Goal: Transaction & Acquisition: Purchase product/service

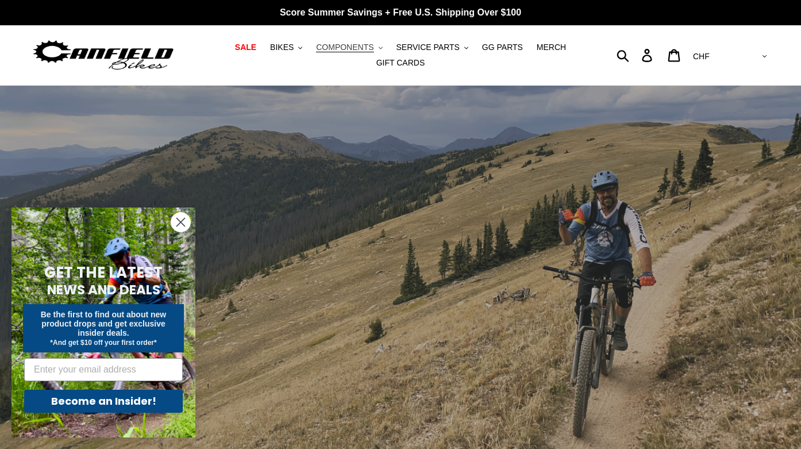
click at [364, 44] on span "COMPONENTS" at bounding box center [344, 48] width 57 height 10
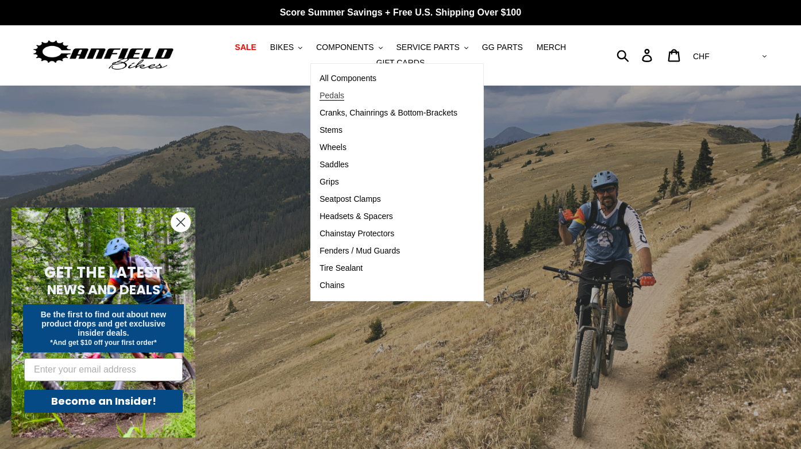
click at [348, 94] on link "Pedals" at bounding box center [388, 95] width 155 height 17
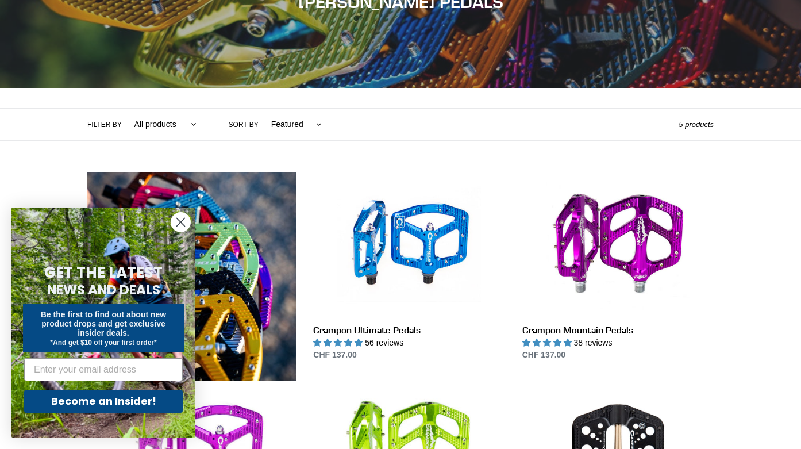
scroll to position [173, 0]
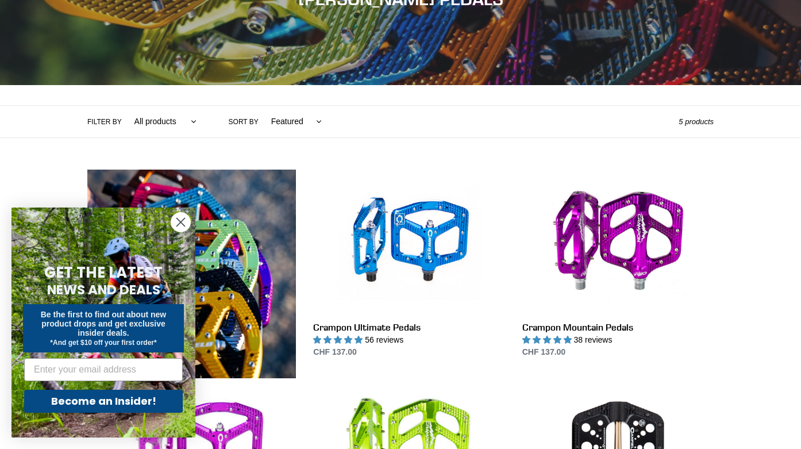
click at [180, 224] on circle "Close dialog" at bounding box center [180, 222] width 19 height 19
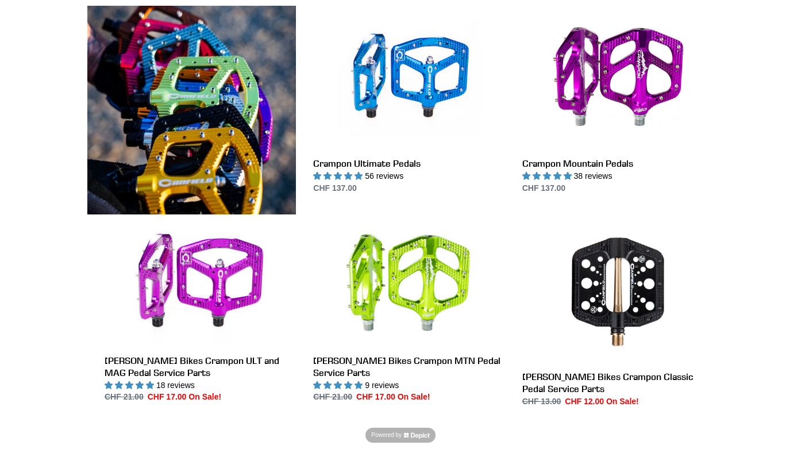
scroll to position [333, 0]
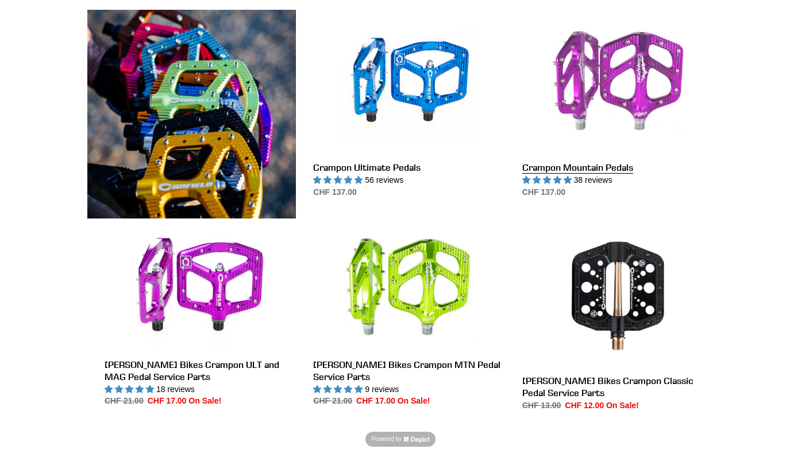
click at [618, 87] on link "Crampon Mountain Pedals" at bounding box center [617, 104] width 191 height 189
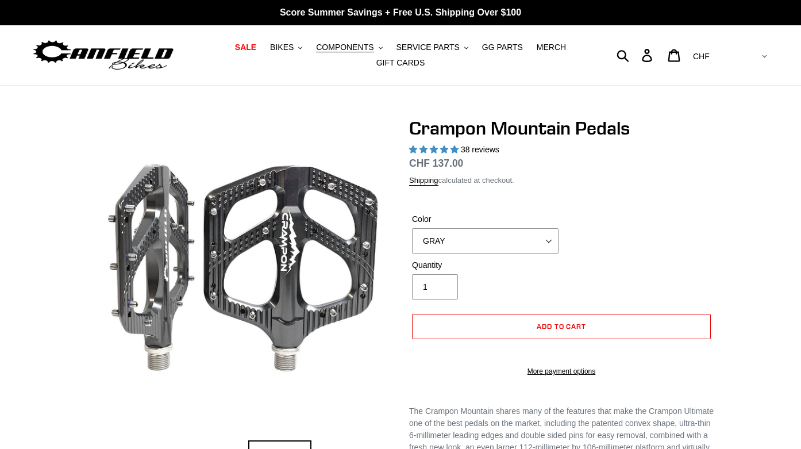
select select "highest-rating"
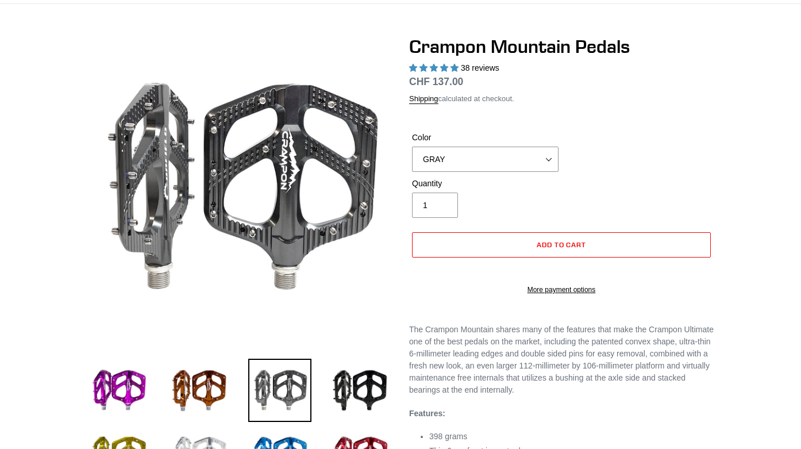
scroll to position [137, 0]
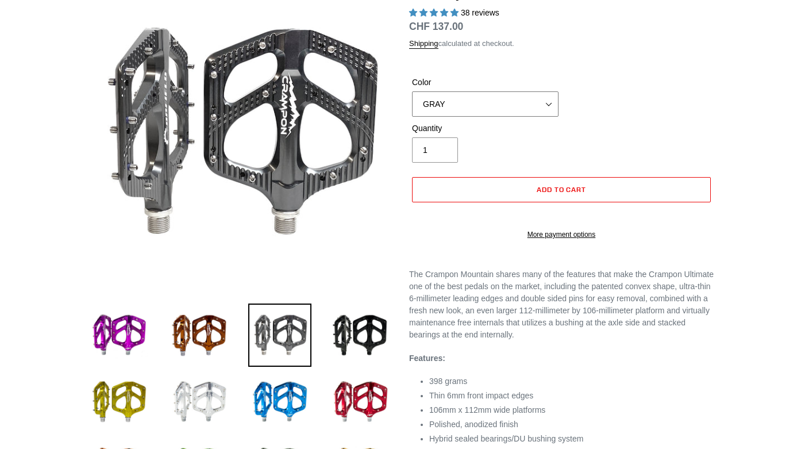
click at [492, 105] on select "GRAY BLACK STEALTH - Sold out POLISHED RED BLUE BAJA GOLD ORANGE PNW GREEN GOLD…" at bounding box center [485, 103] width 147 height 25
click at [412, 91] on select "GRAY BLACK STEALTH - Sold out POLISHED RED BLUE BAJA GOLD ORANGE PNW GREEN GOLD…" at bounding box center [485, 103] width 147 height 25
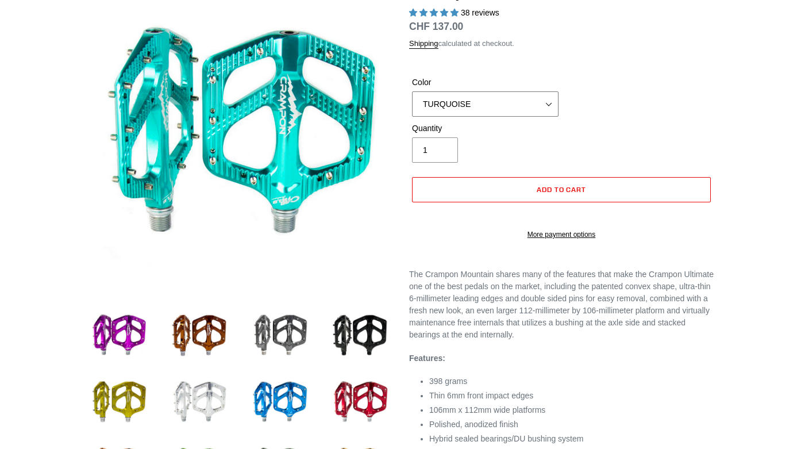
click at [464, 104] on select "GRAY BLACK STEALTH - Sold out POLISHED RED BLUE BAJA GOLD ORANGE PNW GREEN GOLD…" at bounding box center [485, 103] width 147 height 25
click at [412, 91] on select "GRAY BLACK STEALTH - Sold out POLISHED RED BLUE BAJA GOLD ORANGE PNW GREEN GOLD…" at bounding box center [485, 103] width 147 height 25
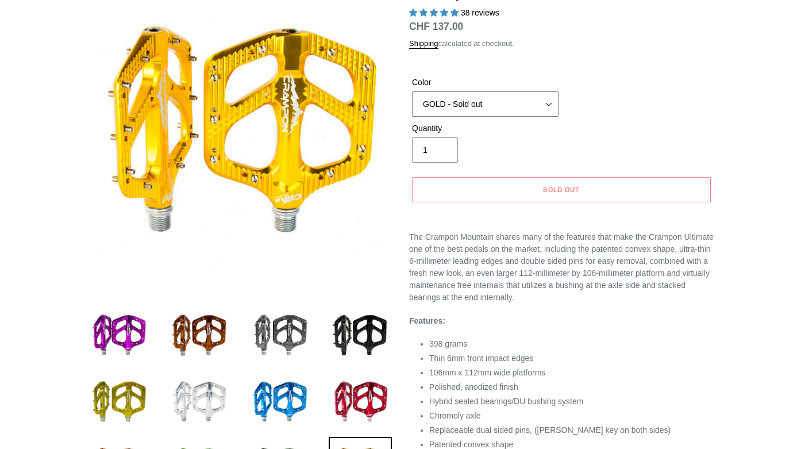
click at [464, 101] on select "GRAY BLACK STEALTH - Sold out POLISHED RED BLUE BAJA GOLD ORANGE PNW GREEN GOLD…" at bounding box center [485, 103] width 147 height 25
click at [412, 91] on select "GRAY BLACK STEALTH - Sold out POLISHED RED BLUE BAJA GOLD ORANGE PNW GREEN GOLD…" at bounding box center [485, 103] width 147 height 25
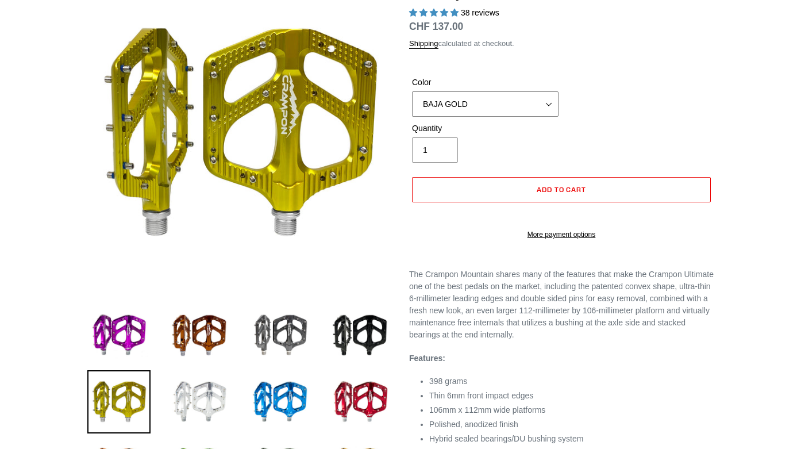
click at [468, 102] on select "GRAY BLACK STEALTH - Sold out POLISHED RED BLUE BAJA GOLD ORANGE PNW GREEN GOLD…" at bounding box center [485, 103] width 147 height 25
select select "GOLD - Sold out"
click at [412, 91] on select "GRAY BLACK STEALTH - Sold out POLISHED RED BLUE BAJA GOLD ORANGE PNW GREEN GOLD…" at bounding box center [485, 103] width 147 height 25
